Goal: Contribute content: Add original content to the website for others to see

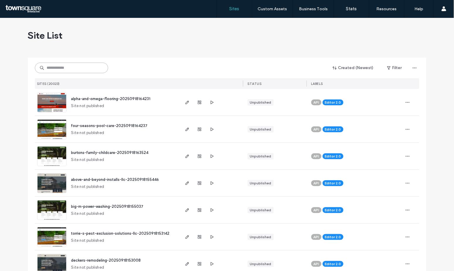
click at [88, 70] on input at bounding box center [71, 68] width 73 height 11
paste input "**********"
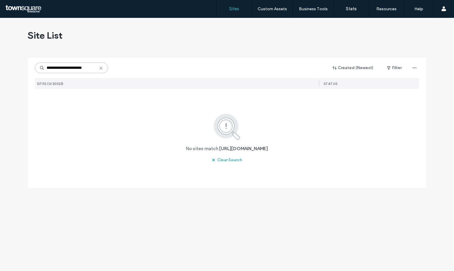
scroll to position [0, 0]
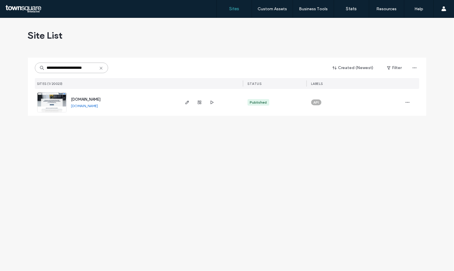
type input "**********"
click at [91, 98] on span "[DOMAIN_NAME]" at bounding box center [86, 99] width 30 height 4
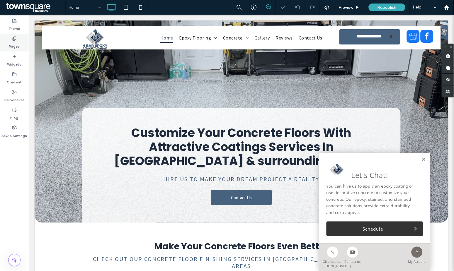
click at [8, 45] on div "Pages" at bounding box center [14, 43] width 29 height 18
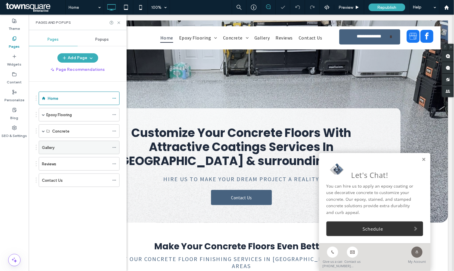
click at [48, 146] on label "Gallery" at bounding box center [48, 148] width 13 height 10
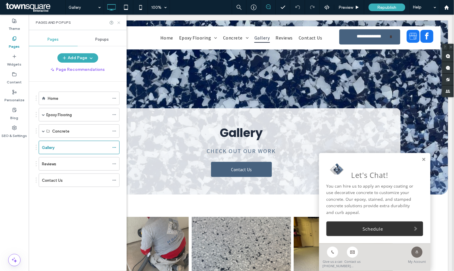
click at [118, 23] on use at bounding box center [118, 22] width 2 height 2
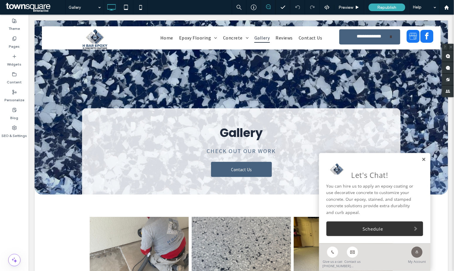
click at [421, 161] on link at bounding box center [423, 159] width 4 height 5
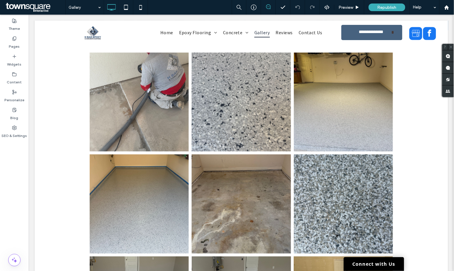
scroll to position [182, 0]
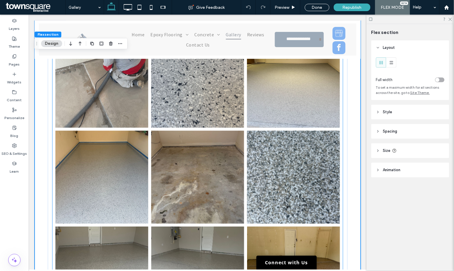
type input "*"
type input "***"
click at [206, 136] on link at bounding box center [197, 177] width 93 height 93
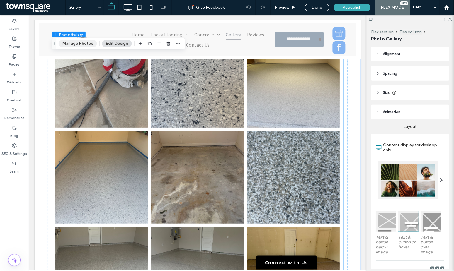
click at [84, 45] on button "Manage Photos" at bounding box center [78, 43] width 38 height 7
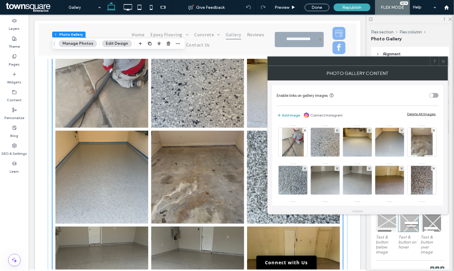
click at [289, 115] on button "Add image" at bounding box center [288, 115] width 23 height 7
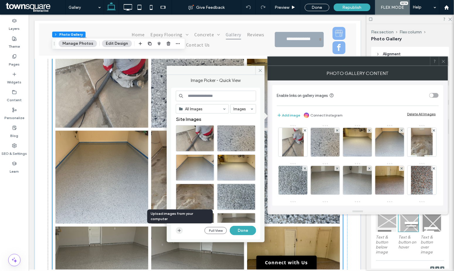
click at [179, 228] on icon "button" at bounding box center [179, 230] width 5 height 5
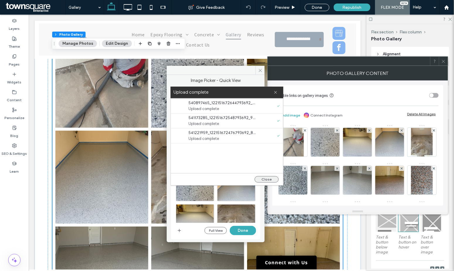
click at [266, 180] on button "Close" at bounding box center [267, 179] width 24 height 6
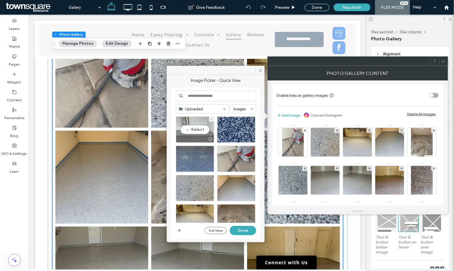
click at [202, 132] on div "Select" at bounding box center [195, 130] width 38 height 26
click at [242, 132] on div "Select" at bounding box center [236, 130] width 38 height 26
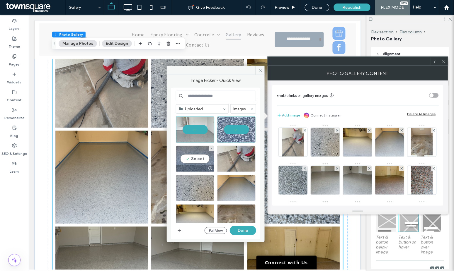
click at [204, 156] on div "Select" at bounding box center [195, 159] width 38 height 26
click at [247, 226] on button "Done" at bounding box center [243, 230] width 26 height 9
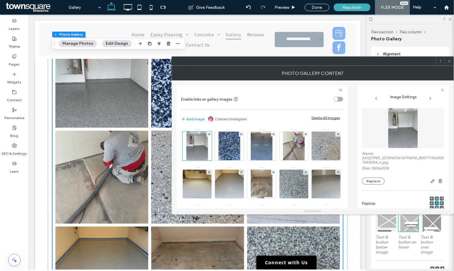
click at [449, 60] on icon at bounding box center [449, 61] width 4 height 4
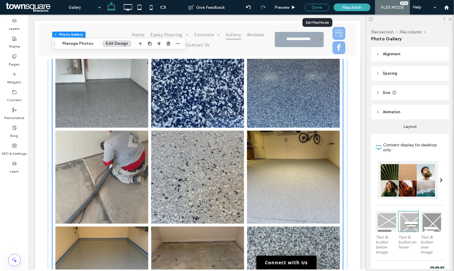
click at [317, 8] on div "Done" at bounding box center [317, 7] width 25 height 7
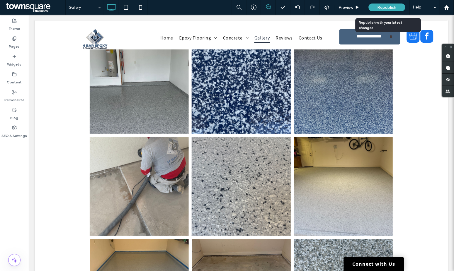
click at [376, 6] on div "Republish" at bounding box center [386, 8] width 37 height 8
